Goal: Information Seeking & Learning: Learn about a topic

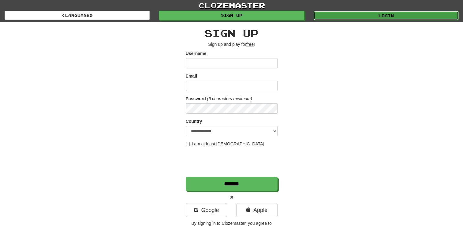
click at [389, 14] on link "Login" at bounding box center [386, 15] width 145 height 9
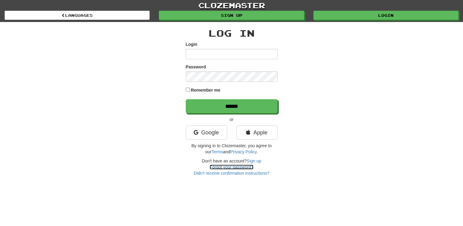
click at [223, 167] on link "Forgot your password?" at bounding box center [232, 167] width 44 height 5
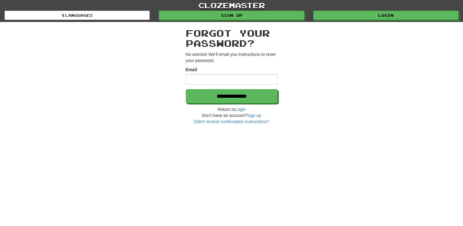
type input "**********"
click at [222, 40] on h2 "Forgot your password?" at bounding box center [232, 38] width 92 height 20
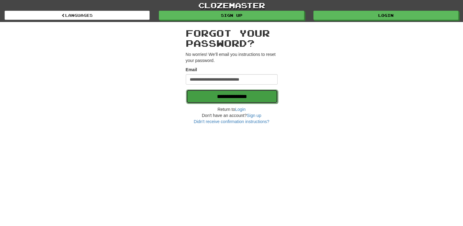
click at [223, 93] on input "**********" at bounding box center [232, 97] width 92 height 14
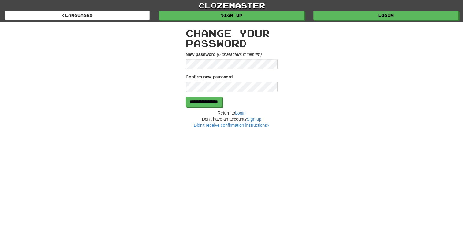
click at [155, 59] on div "**********" at bounding box center [232, 75] width 358 height 106
click at [222, 100] on input "**********" at bounding box center [204, 102] width 36 height 10
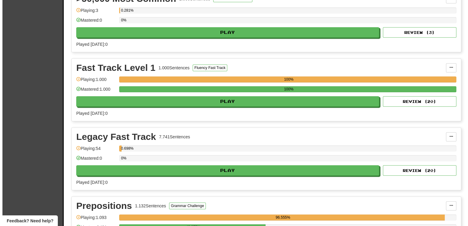
scroll to position [581, 0]
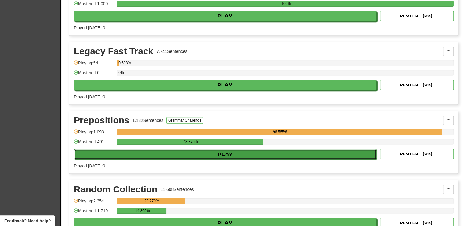
click at [222, 154] on button "Play" at bounding box center [225, 154] width 303 height 10
select select "**"
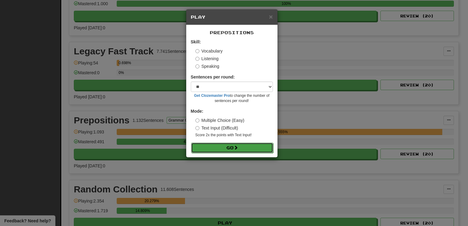
click at [235, 145] on button "Go" at bounding box center [232, 148] width 82 height 10
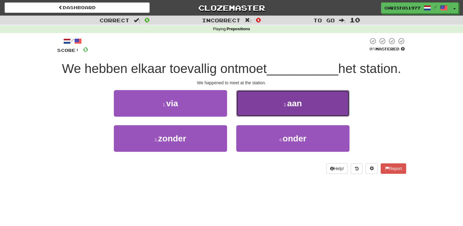
click at [280, 108] on button "2 . aan" at bounding box center [292, 103] width 113 height 27
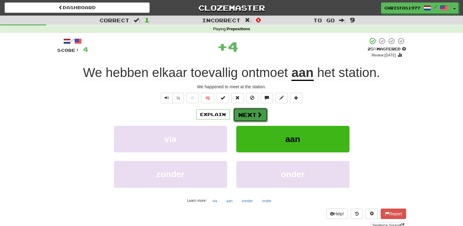
click at [244, 110] on button "Next" at bounding box center [250, 115] width 34 height 14
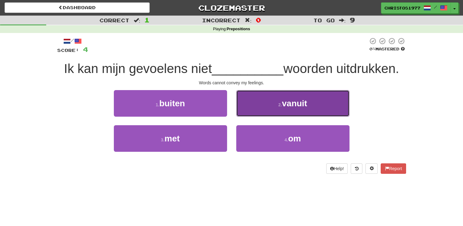
click at [285, 106] on span "vanuit" at bounding box center [294, 103] width 25 height 9
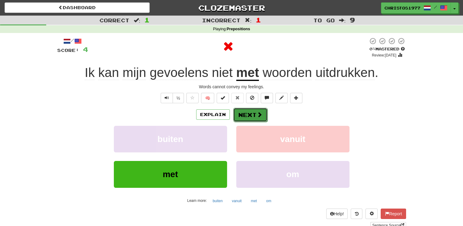
click at [252, 112] on button "Next" at bounding box center [250, 115] width 34 height 14
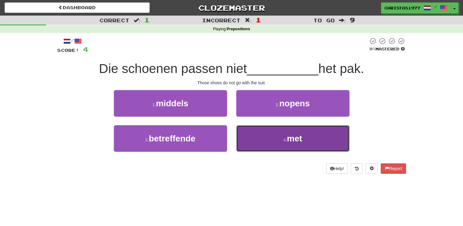
click at [291, 138] on span "met" at bounding box center [294, 138] width 15 height 9
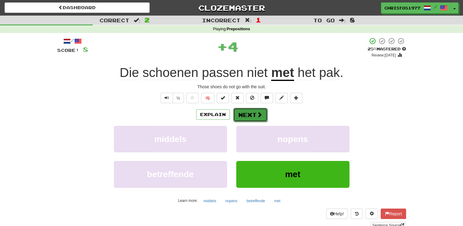
click at [251, 118] on button "Next" at bounding box center [250, 115] width 34 height 14
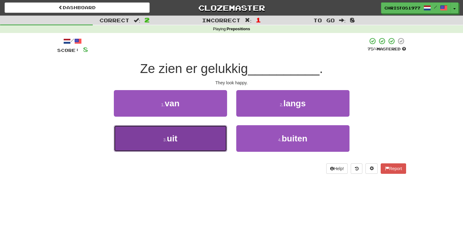
click at [182, 141] on button "3 . uit" at bounding box center [170, 138] width 113 height 27
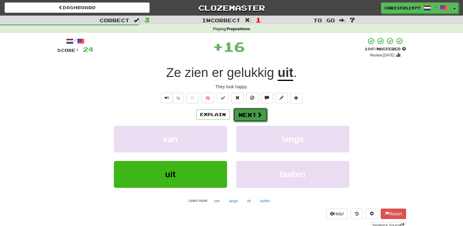
click at [248, 112] on button "Next" at bounding box center [250, 115] width 34 height 14
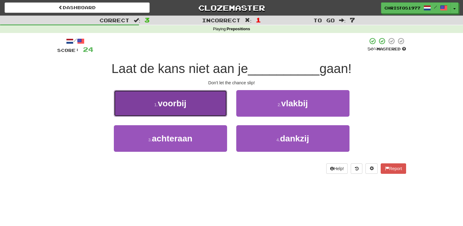
click at [162, 113] on button "1 . voorbij" at bounding box center [170, 103] width 113 height 27
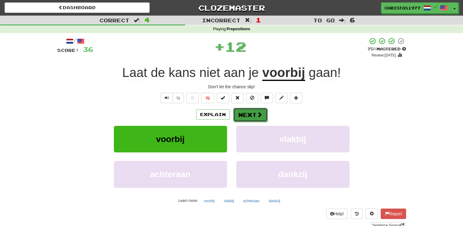
click at [248, 114] on button "Next" at bounding box center [250, 115] width 34 height 14
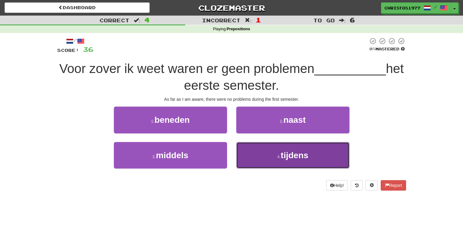
click at [289, 153] on span "tijdens" at bounding box center [295, 155] width 28 height 9
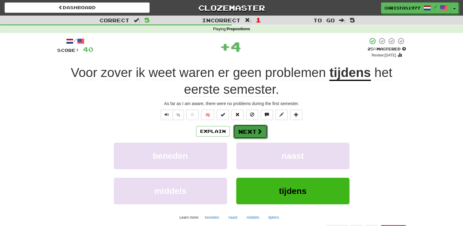
click at [241, 131] on button "Next" at bounding box center [250, 132] width 34 height 14
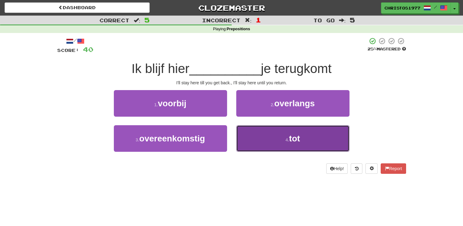
click at [286, 139] on small "4 ." at bounding box center [288, 140] width 4 height 5
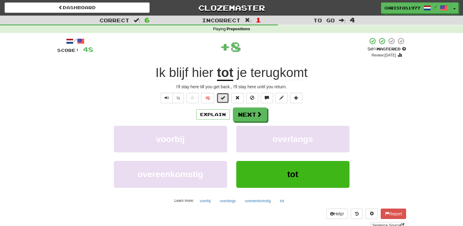
click at [223, 99] on span at bounding box center [223, 98] width 4 height 4
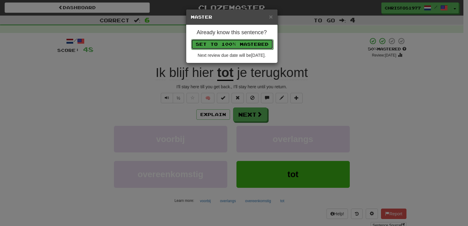
click at [235, 45] on button "Set to 100% Mastered" at bounding box center [232, 44] width 82 height 10
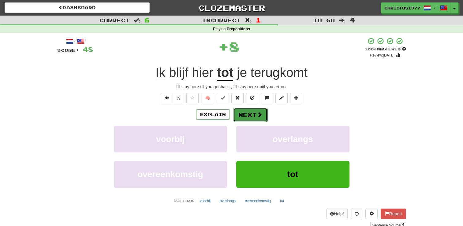
click at [246, 120] on button "Next" at bounding box center [250, 115] width 34 height 14
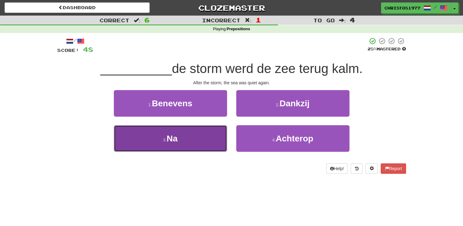
click at [190, 138] on button "3 . Na" at bounding box center [170, 138] width 113 height 27
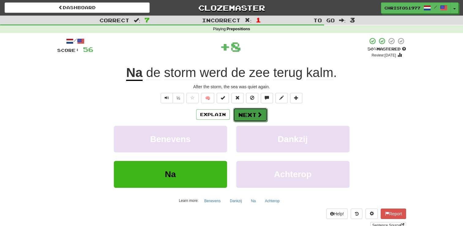
click at [245, 118] on button "Next" at bounding box center [250, 115] width 34 height 14
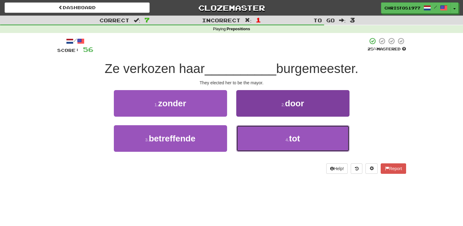
drag, startPoint x: 289, startPoint y: 141, endPoint x: 281, endPoint y: 130, distance: 13.7
click at [289, 141] on small "4 ." at bounding box center [288, 140] width 4 height 5
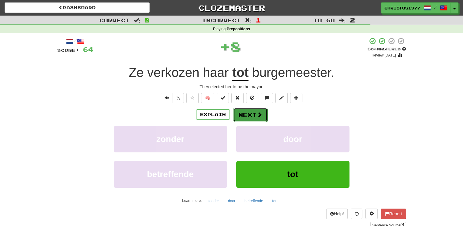
click at [248, 110] on button "Next" at bounding box center [250, 115] width 34 height 14
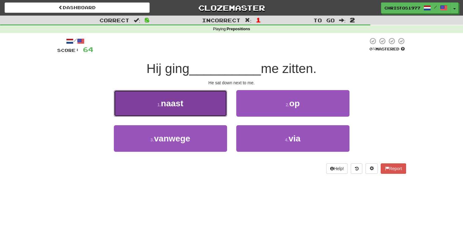
click at [180, 102] on span "naast" at bounding box center [172, 103] width 22 height 9
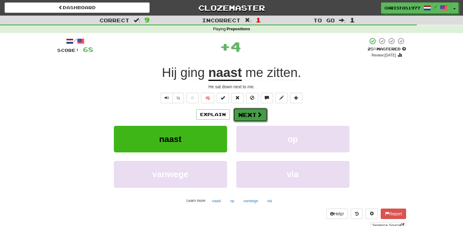
click at [244, 115] on button "Next" at bounding box center [250, 115] width 34 height 14
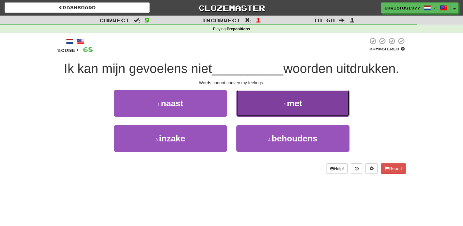
click at [277, 106] on button "2 . met" at bounding box center [292, 103] width 113 height 27
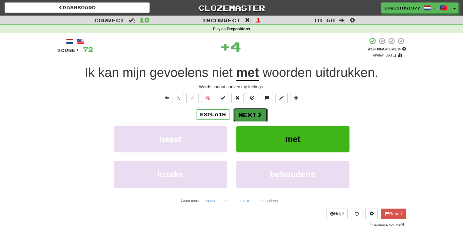
click at [250, 112] on button "Next" at bounding box center [250, 115] width 34 height 14
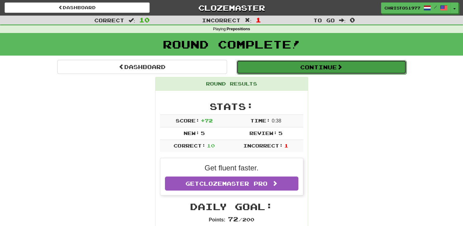
click at [320, 63] on button "Continue" at bounding box center [322, 67] width 170 height 14
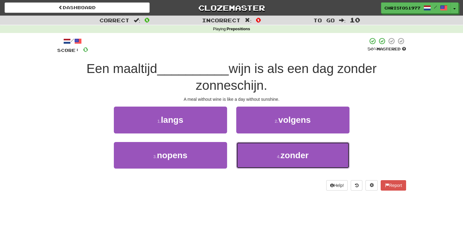
click at [282, 157] on span "zonder" at bounding box center [294, 155] width 28 height 9
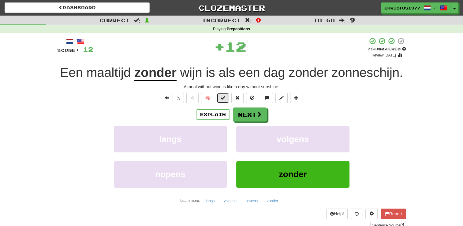
click at [225, 99] on span at bounding box center [223, 98] width 4 height 4
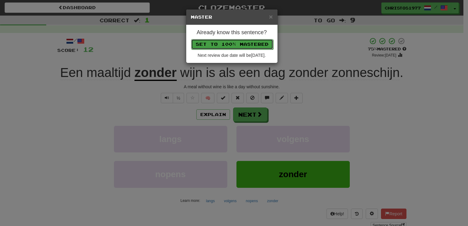
click at [220, 45] on button "Set to 100% Mastered" at bounding box center [232, 44] width 82 height 10
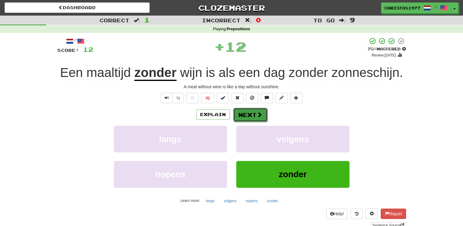
click at [255, 115] on button "Next" at bounding box center [250, 115] width 34 height 14
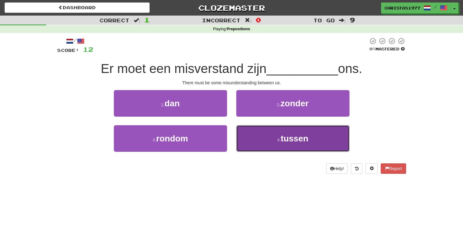
click at [286, 140] on span "tussen" at bounding box center [295, 138] width 28 height 9
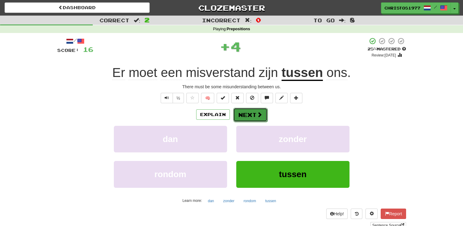
click at [252, 118] on button "Next" at bounding box center [250, 115] width 34 height 14
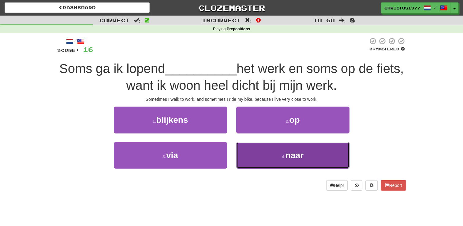
click at [289, 161] on button "4 . naar" at bounding box center [292, 155] width 113 height 27
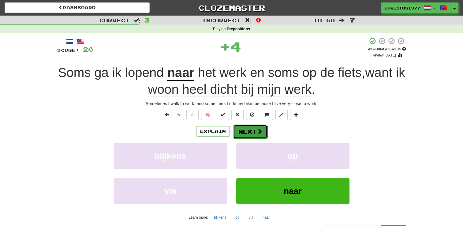
click at [251, 130] on button "Next" at bounding box center [250, 132] width 34 height 14
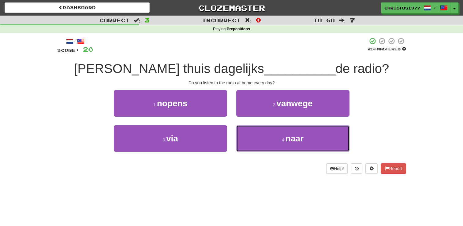
drag, startPoint x: 287, startPoint y: 141, endPoint x: 263, endPoint y: 123, distance: 30.2
click at [287, 141] on span "naar" at bounding box center [295, 138] width 18 height 9
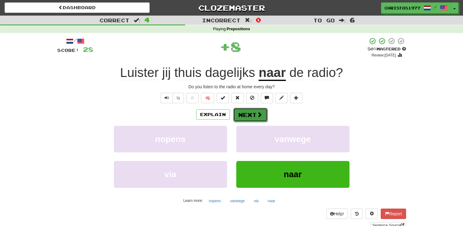
click at [241, 109] on button "Next" at bounding box center [250, 115] width 34 height 14
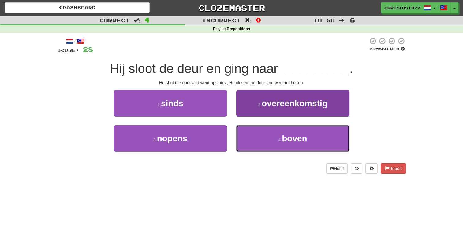
drag, startPoint x: 288, startPoint y: 142, endPoint x: 283, endPoint y: 137, distance: 6.5
click at [288, 142] on span "boven" at bounding box center [294, 138] width 25 height 9
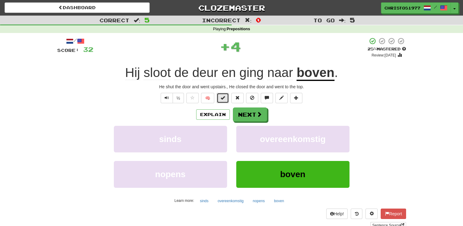
click at [224, 99] on span at bounding box center [223, 98] width 4 height 4
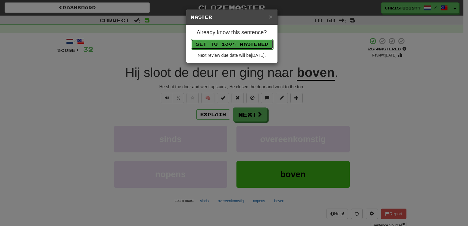
click at [222, 40] on button "Set to 100% Mastered" at bounding box center [232, 44] width 82 height 10
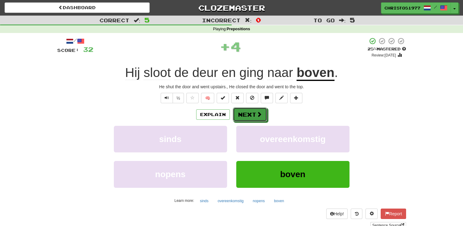
click at [256, 117] on span at bounding box center [259, 115] width 6 height 6
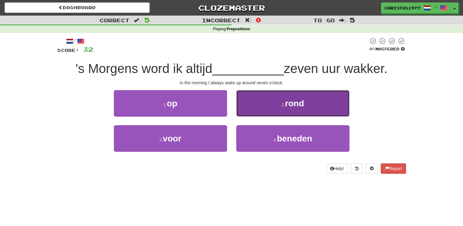
click at [293, 109] on button "2 . rond" at bounding box center [292, 103] width 113 height 27
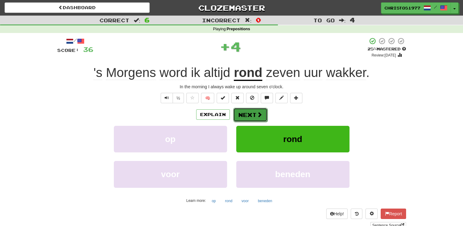
click at [252, 117] on button "Next" at bounding box center [250, 115] width 34 height 14
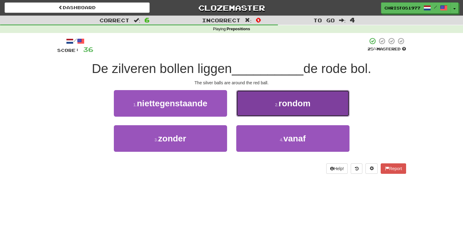
click at [302, 111] on button "2 . rondom" at bounding box center [292, 103] width 113 height 27
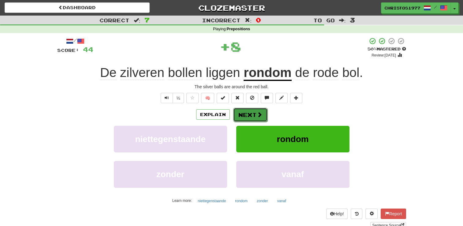
click at [248, 110] on button "Next" at bounding box center [250, 115] width 34 height 14
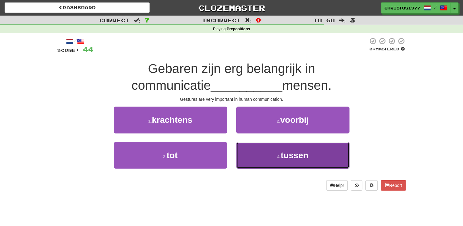
click at [275, 157] on button "4 . tussen" at bounding box center [292, 155] width 113 height 27
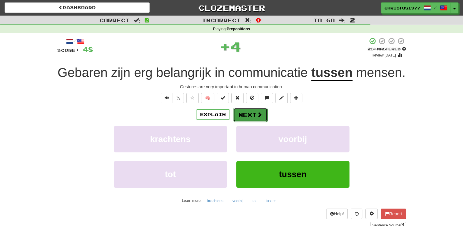
click at [248, 115] on button "Next" at bounding box center [250, 115] width 34 height 14
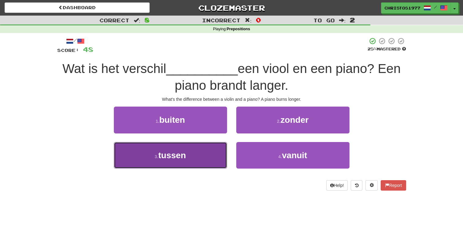
click at [185, 155] on span "tussen" at bounding box center [172, 155] width 28 height 9
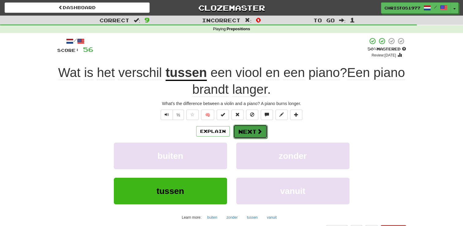
click at [254, 131] on button "Next" at bounding box center [250, 132] width 34 height 14
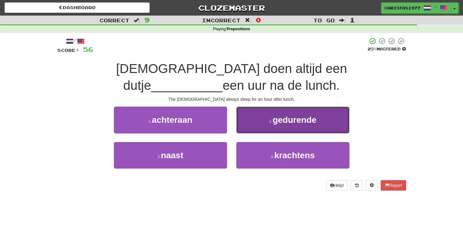
click at [271, 121] on small "2 ." at bounding box center [271, 121] width 4 height 5
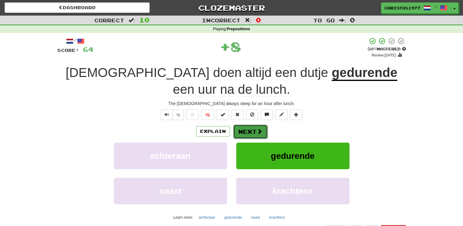
click at [242, 129] on button "Next" at bounding box center [250, 132] width 34 height 14
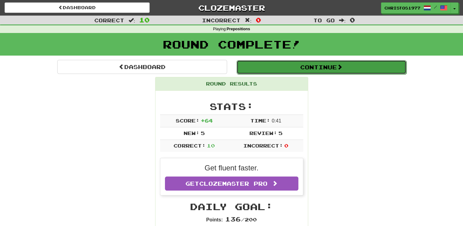
click at [323, 65] on button "Continue" at bounding box center [322, 67] width 170 height 14
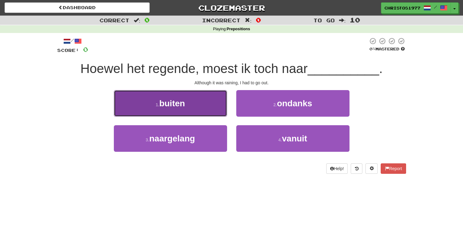
click at [172, 108] on button "1 . buiten" at bounding box center [170, 103] width 113 height 27
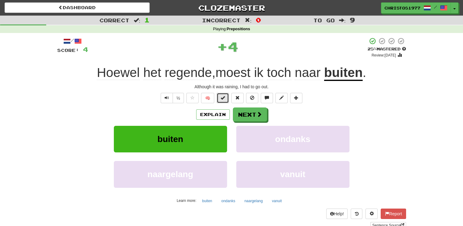
click at [225, 99] on span at bounding box center [223, 98] width 4 height 4
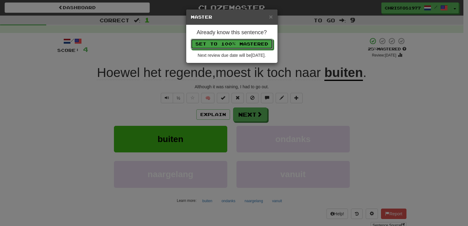
drag, startPoint x: 230, startPoint y: 42, endPoint x: 245, endPoint y: 78, distance: 39.4
click at [230, 41] on button "Set to 100% Mastered" at bounding box center [232, 44] width 82 height 10
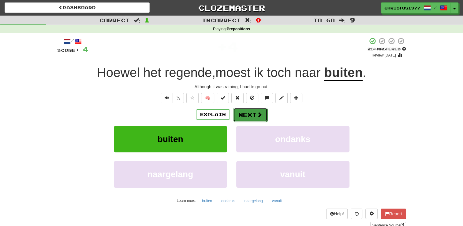
click at [250, 114] on button "Next" at bounding box center [250, 115] width 34 height 14
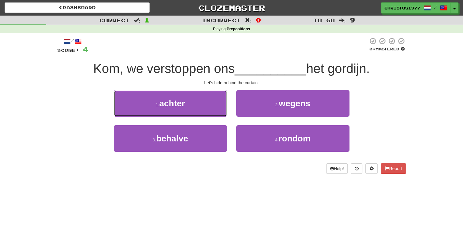
click at [182, 104] on span "achter" at bounding box center [172, 103] width 26 height 9
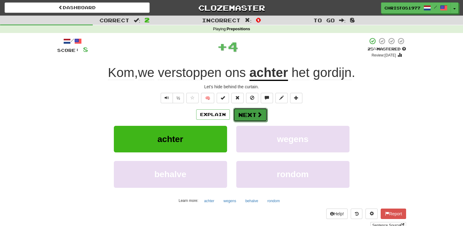
click at [239, 111] on button "Next" at bounding box center [250, 115] width 34 height 14
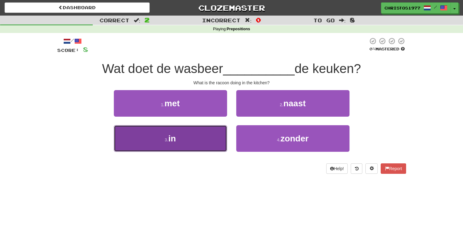
drag, startPoint x: 180, startPoint y: 135, endPoint x: 213, endPoint y: 122, distance: 35.7
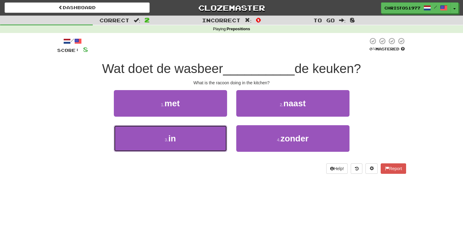
click at [180, 135] on button "3 . in" at bounding box center [170, 138] width 113 height 27
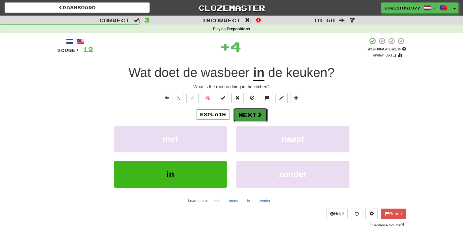
click at [240, 111] on button "Next" at bounding box center [250, 115] width 34 height 14
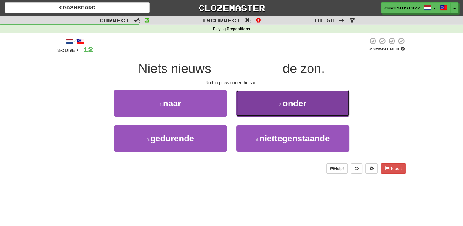
click at [284, 105] on span "onder" at bounding box center [294, 103] width 24 height 9
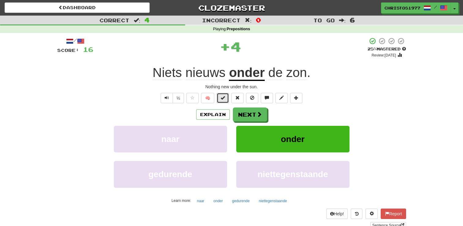
click at [225, 97] on span at bounding box center [223, 98] width 4 height 4
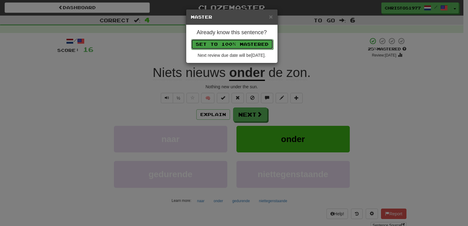
click at [223, 41] on button "Set to 100% Mastered" at bounding box center [232, 44] width 82 height 10
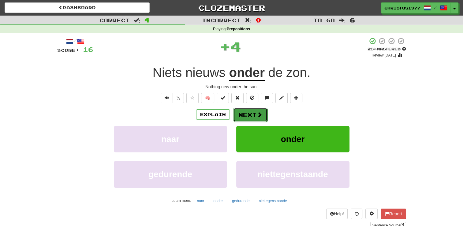
click at [252, 119] on button "Next" at bounding box center [250, 115] width 34 height 14
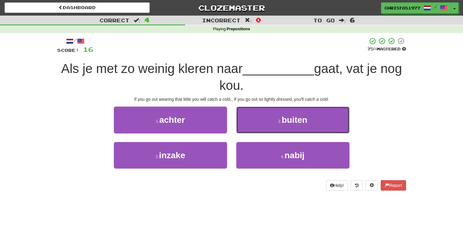
drag, startPoint x: 289, startPoint y: 125, endPoint x: 286, endPoint y: 122, distance: 4.8
click at [289, 125] on button "2 . buiten" at bounding box center [292, 120] width 113 height 27
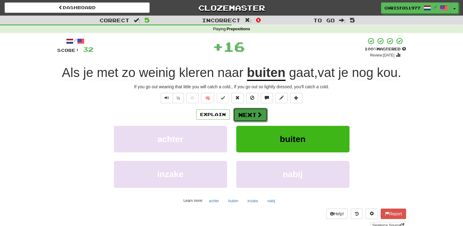
click at [246, 117] on button "Next" at bounding box center [250, 115] width 34 height 14
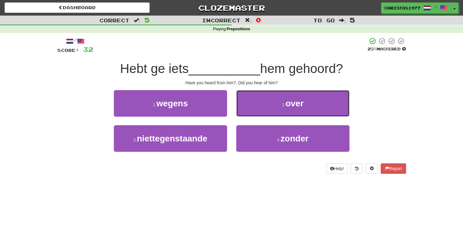
click at [290, 105] on span "over" at bounding box center [295, 103] width 18 height 9
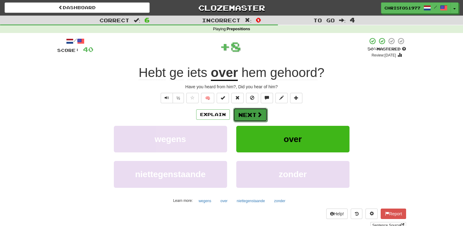
click at [240, 115] on button "Next" at bounding box center [250, 115] width 34 height 14
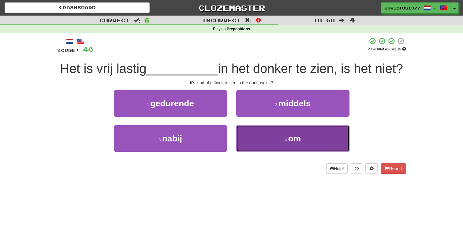
click at [283, 152] on button "4 . om" at bounding box center [292, 138] width 113 height 27
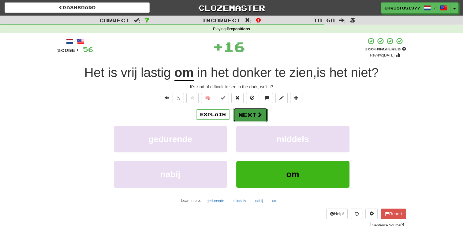
click at [255, 118] on button "Next" at bounding box center [250, 115] width 34 height 14
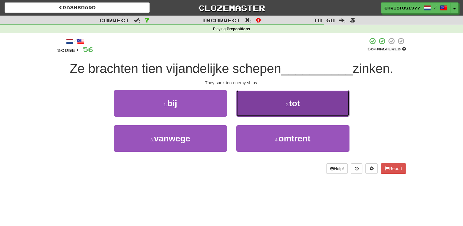
click at [278, 109] on button "2 . tot" at bounding box center [292, 103] width 113 height 27
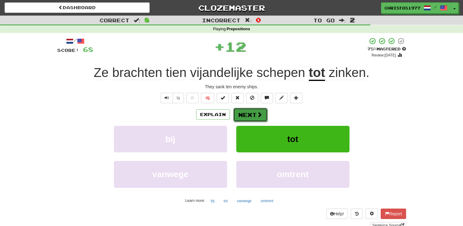
click at [240, 114] on button "Next" at bounding box center [250, 115] width 34 height 14
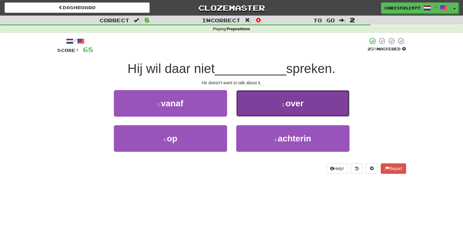
click at [286, 110] on button "2 . over" at bounding box center [292, 103] width 113 height 27
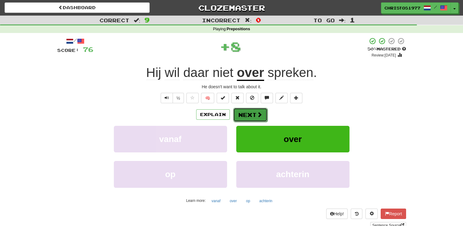
click at [241, 114] on button "Next" at bounding box center [250, 115] width 34 height 14
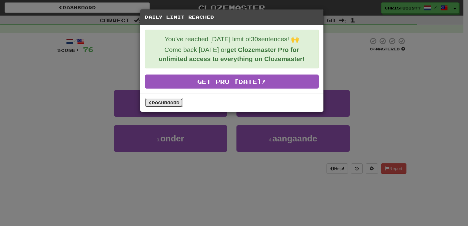
click at [158, 103] on link "Dashboard" at bounding box center [164, 102] width 38 height 9
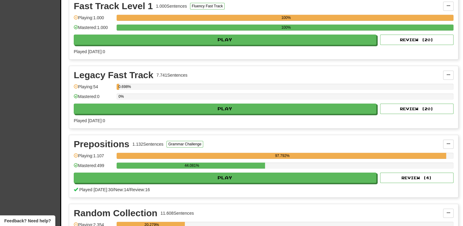
scroll to position [581, 0]
